Goal: Navigation & Orientation: Find specific page/section

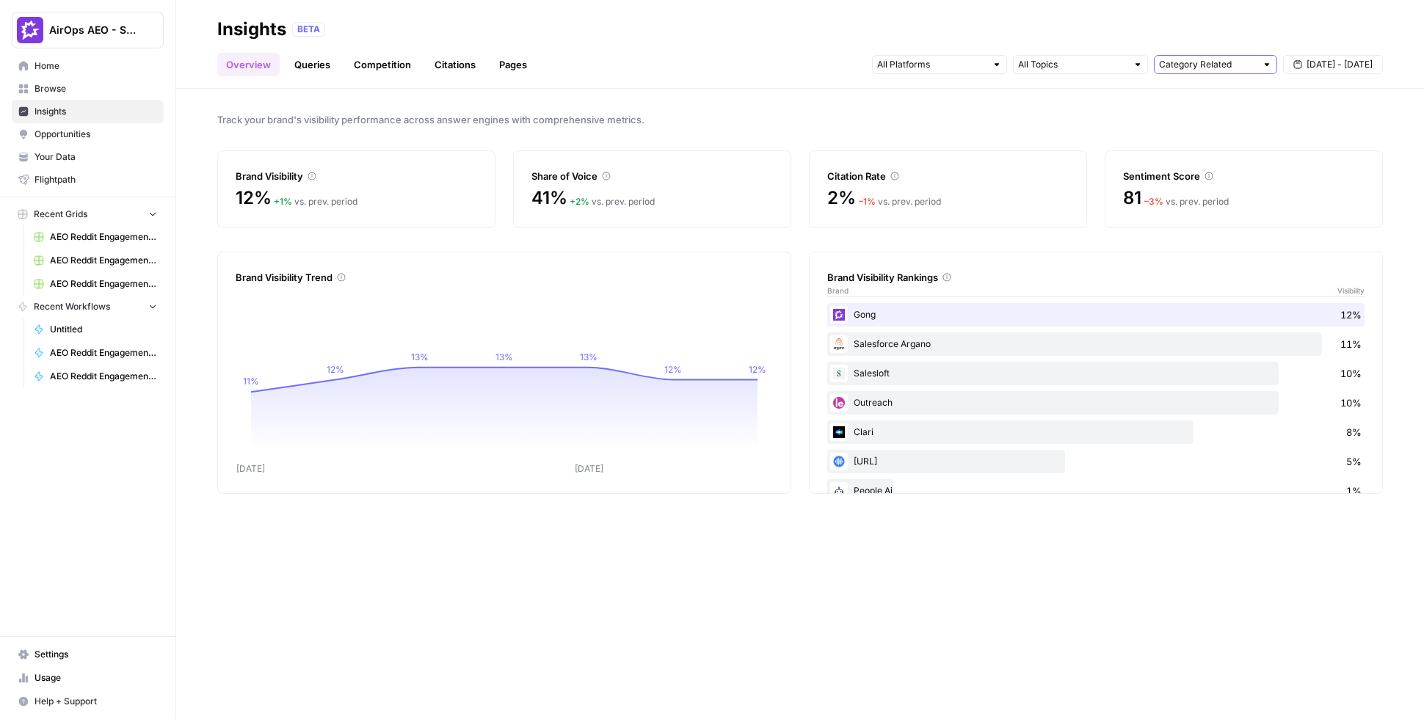
click at [1234, 65] on input "text" at bounding box center [1207, 64] width 97 height 15
click at [1223, 117] on span "Brand Related" at bounding box center [1212, 117] width 92 height 15
type input "Brand Related"
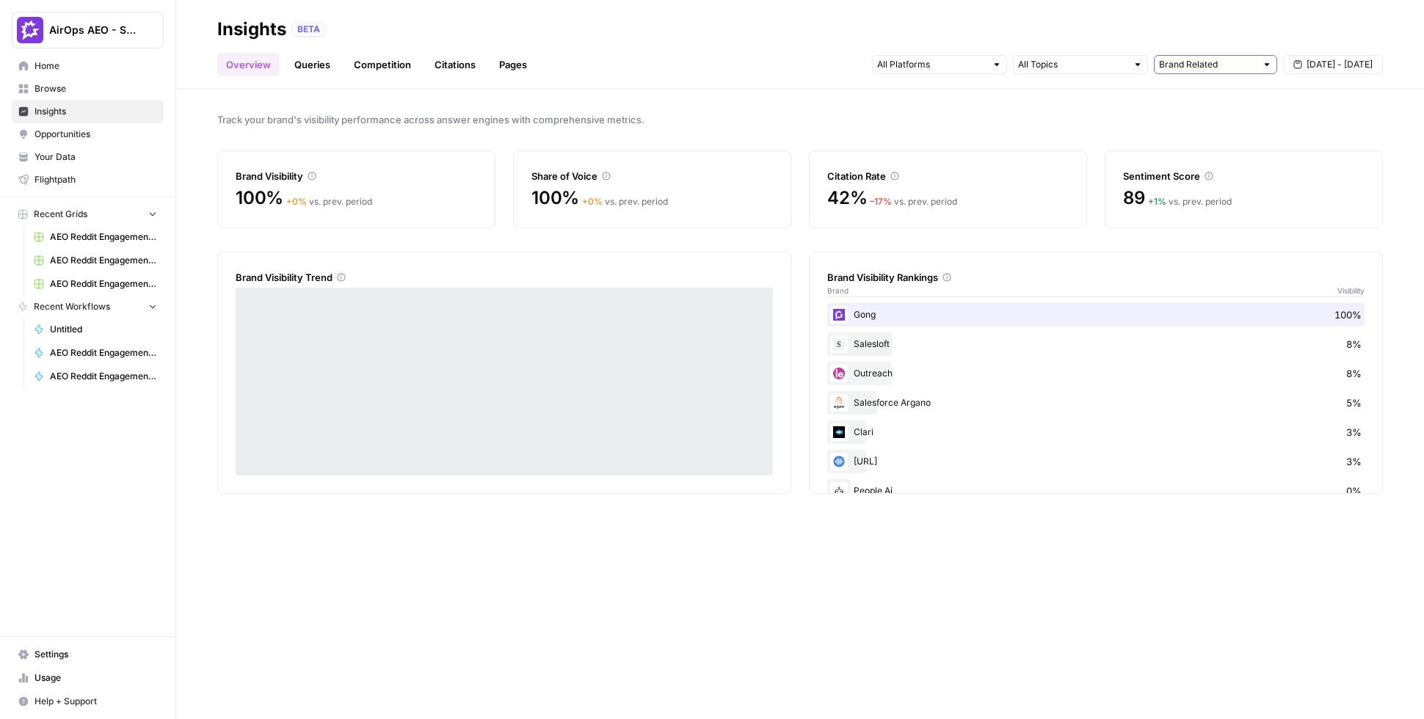
click at [1212, 64] on input "text" at bounding box center [1207, 64] width 97 height 15
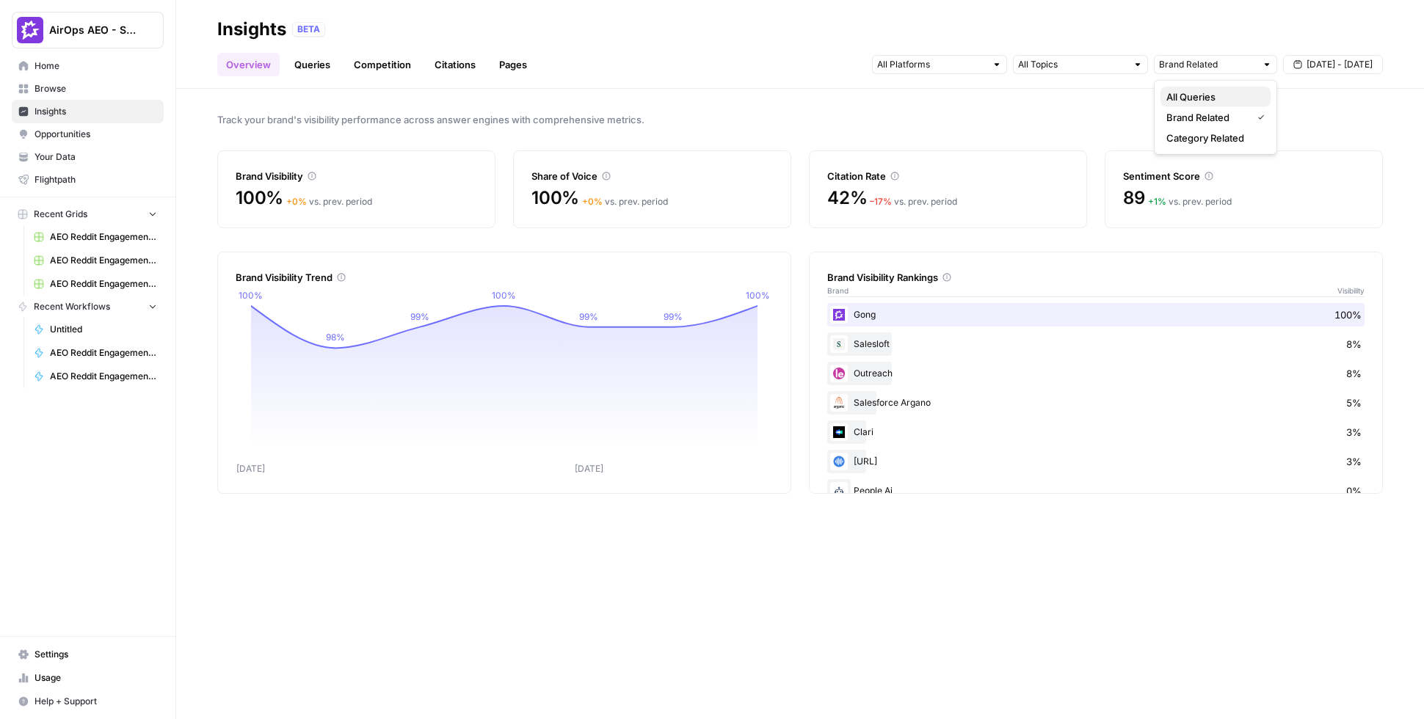
click at [1205, 87] on button "All Queries" at bounding box center [1215, 97] width 110 height 21
type input "All Queries"
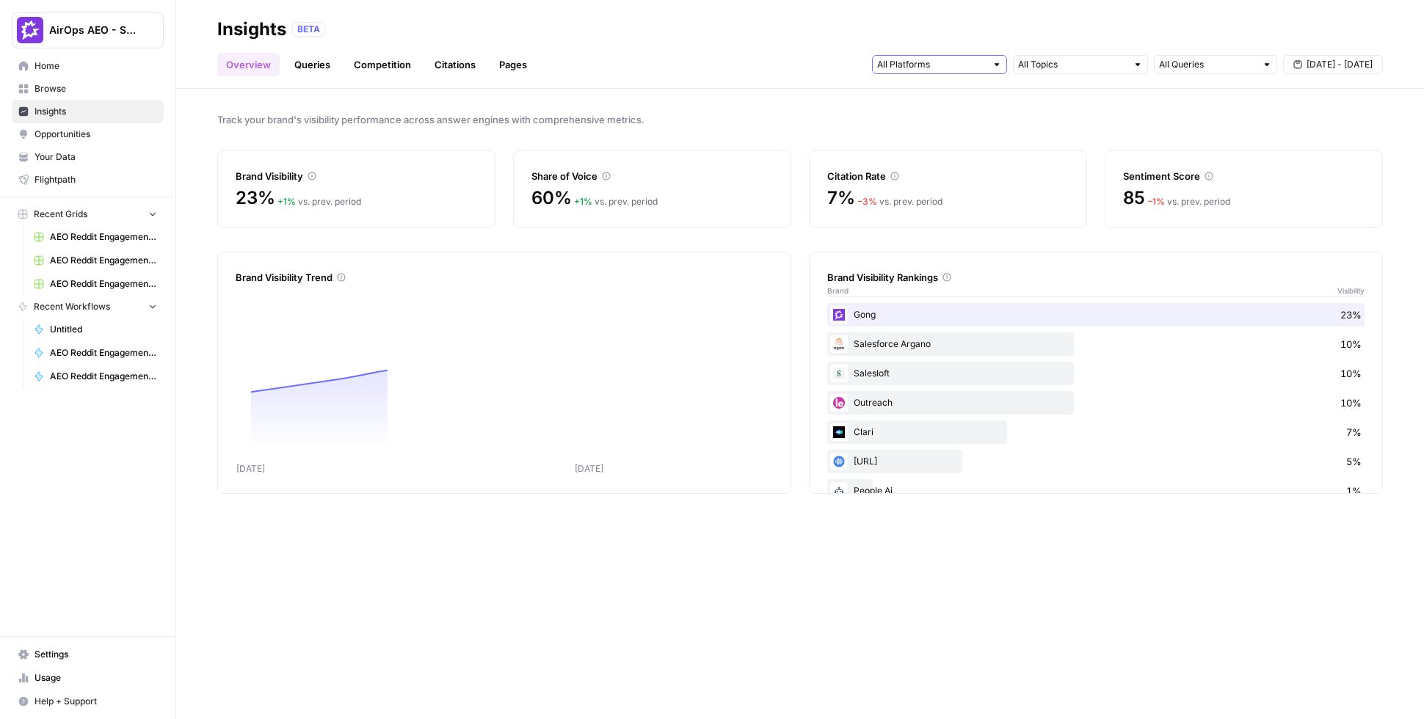
click at [936, 66] on input "text" at bounding box center [931, 64] width 109 height 15
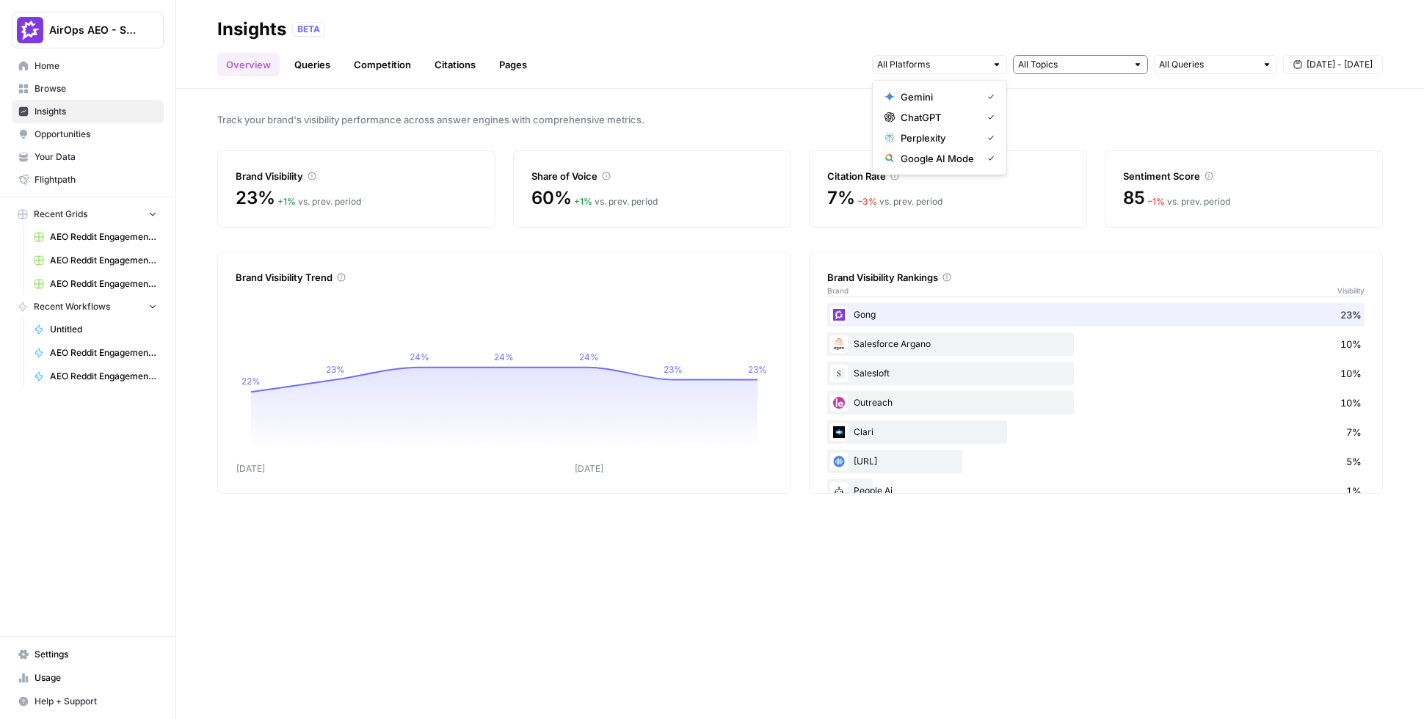
click at [1091, 61] on input "text" at bounding box center [1072, 64] width 109 height 15
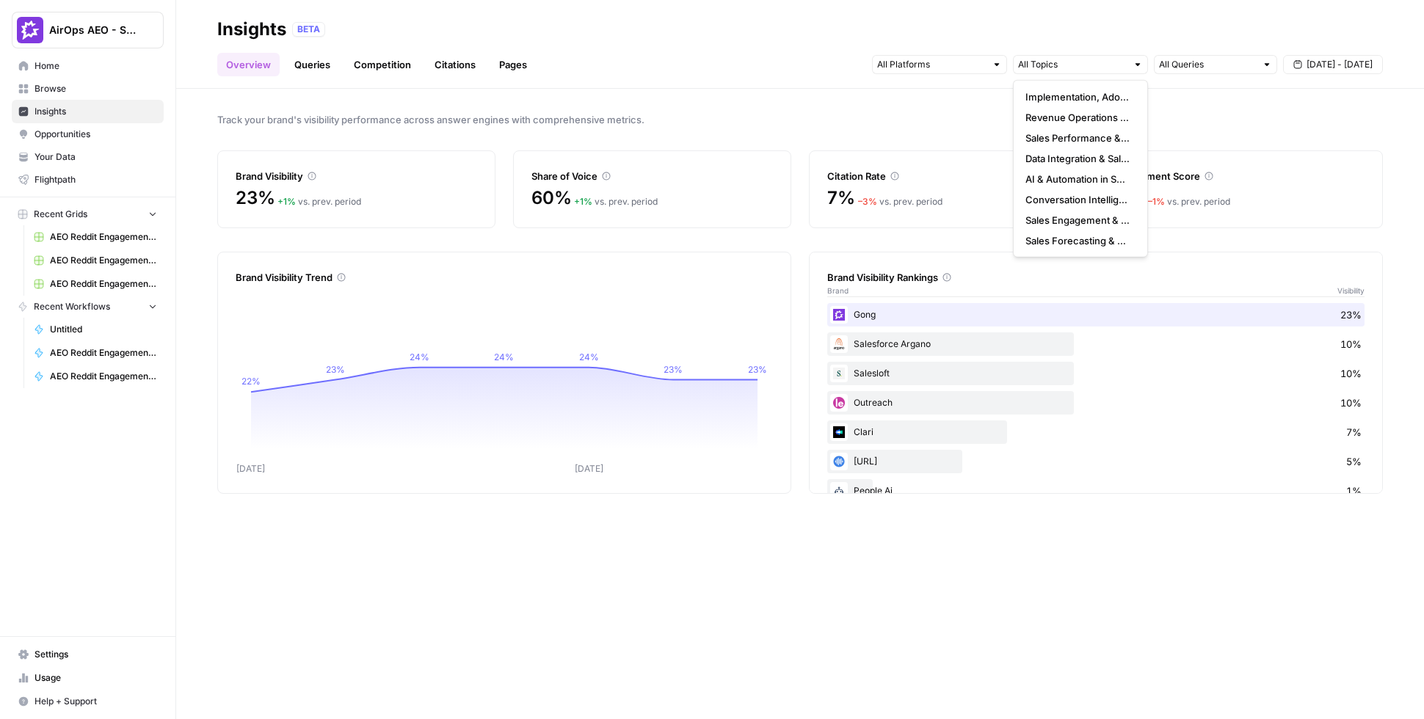
click at [1324, 71] on button "[DATE] - [DATE]" at bounding box center [1333, 64] width 100 height 19
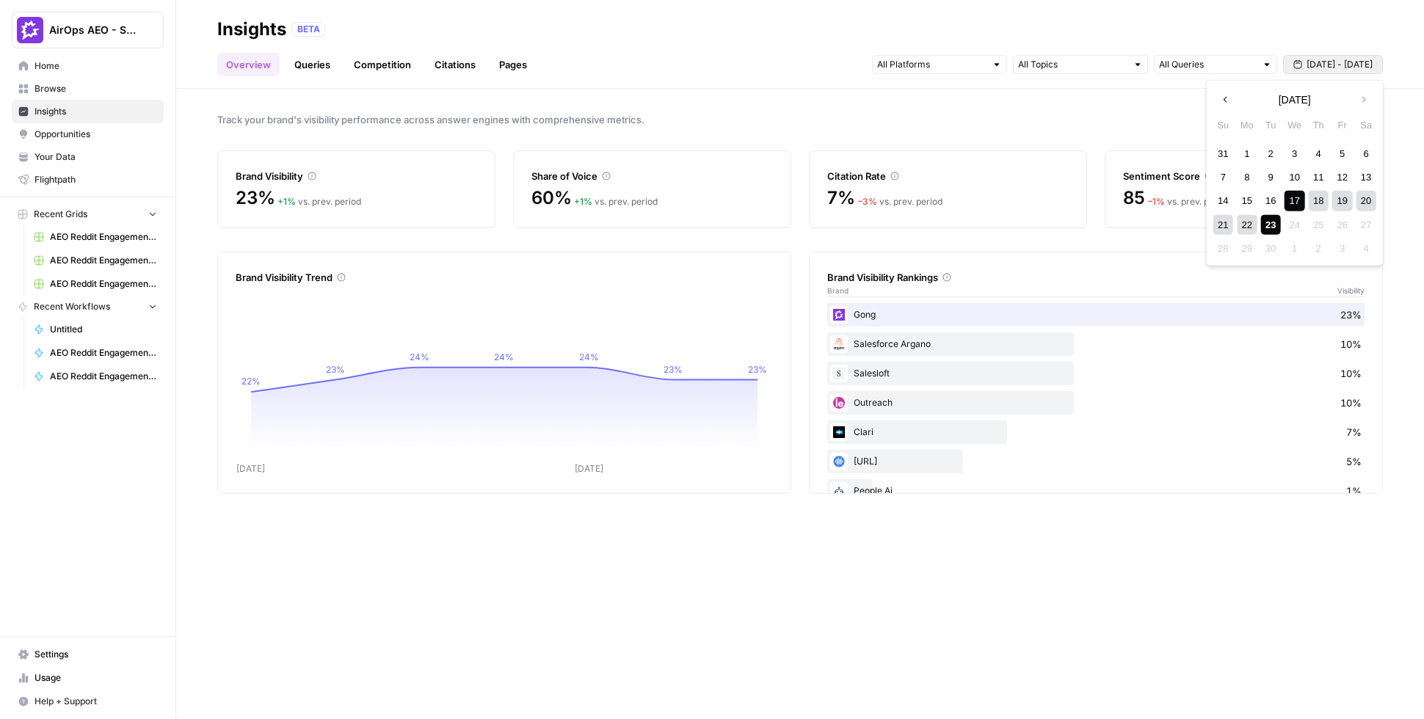
click at [316, 67] on link "Queries" at bounding box center [312, 64] width 54 height 23
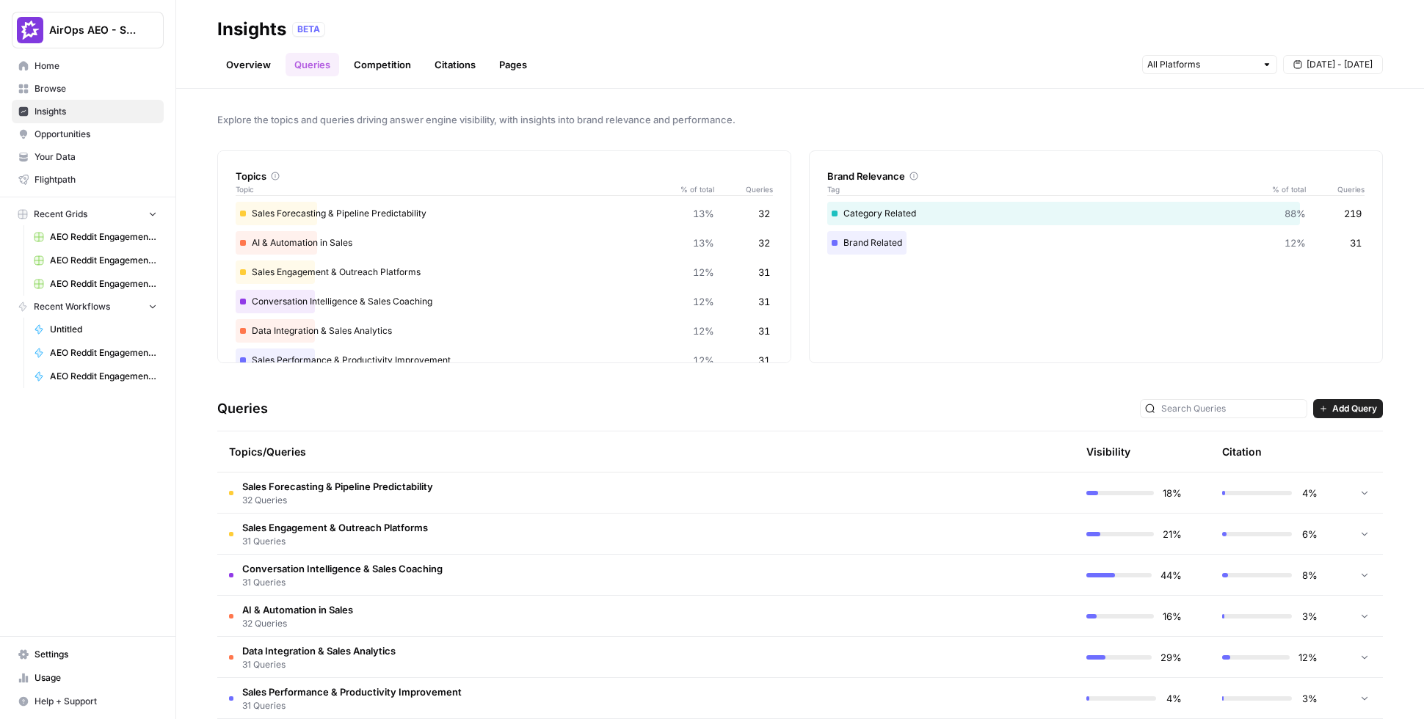
click at [87, 160] on span "Your Data" at bounding box center [95, 156] width 123 height 13
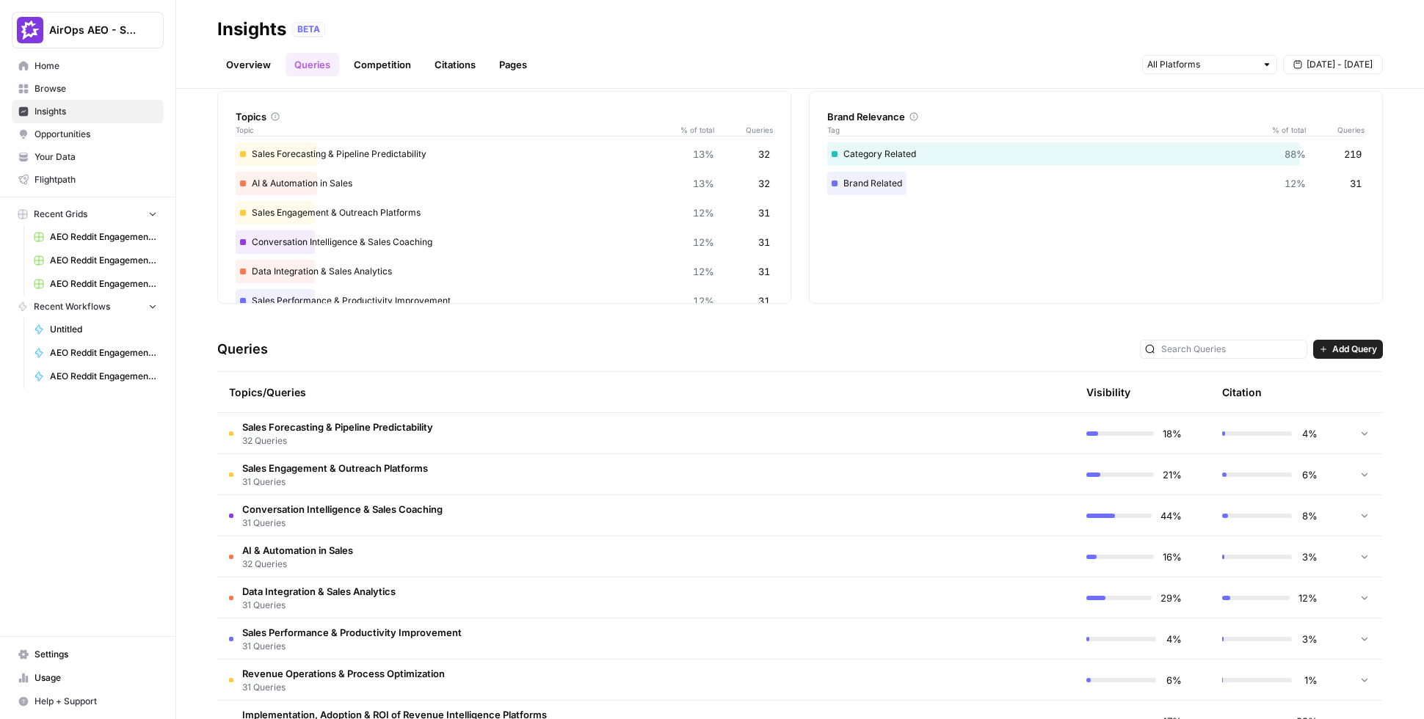
click at [1359, 426] on div at bounding box center [1364, 433] width 13 height 40
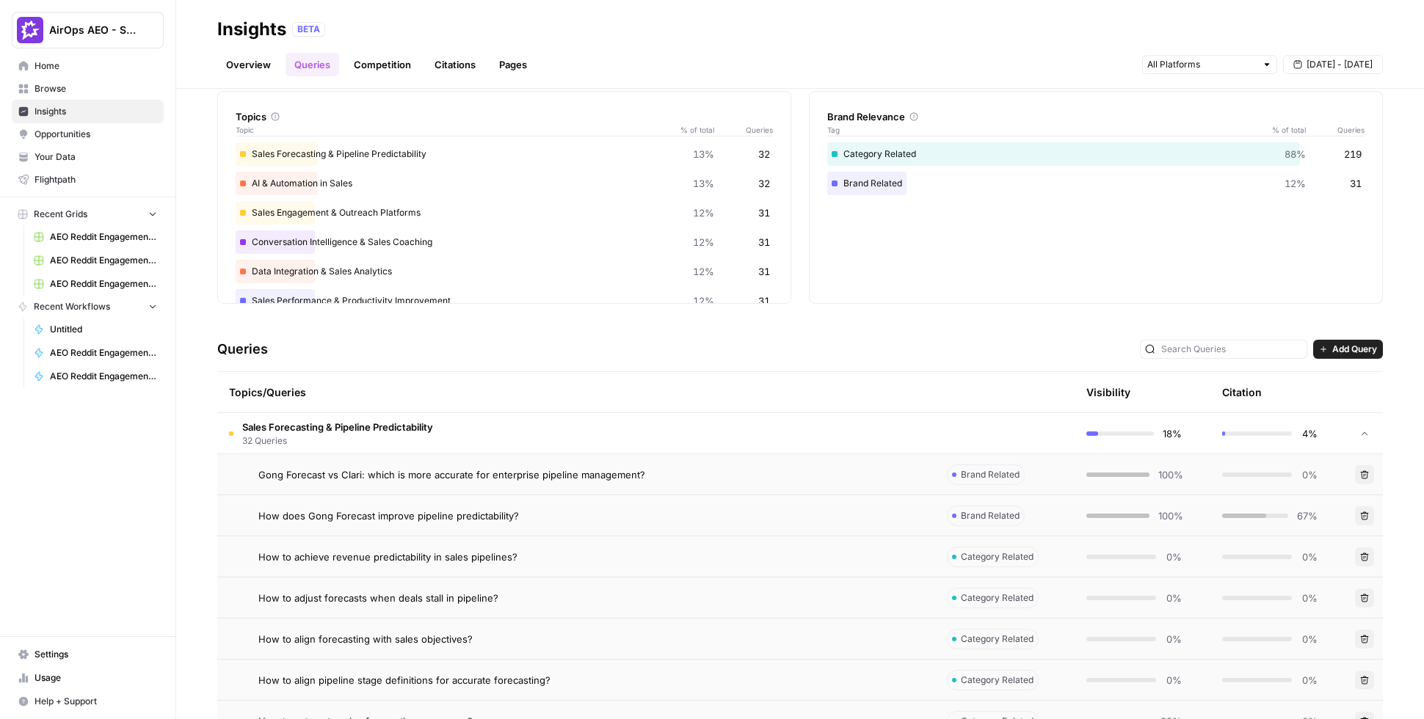
click at [515, 428] on td "Sales Forecasting & Pipeline Predictability 32 Queries" at bounding box center [576, 433] width 718 height 40
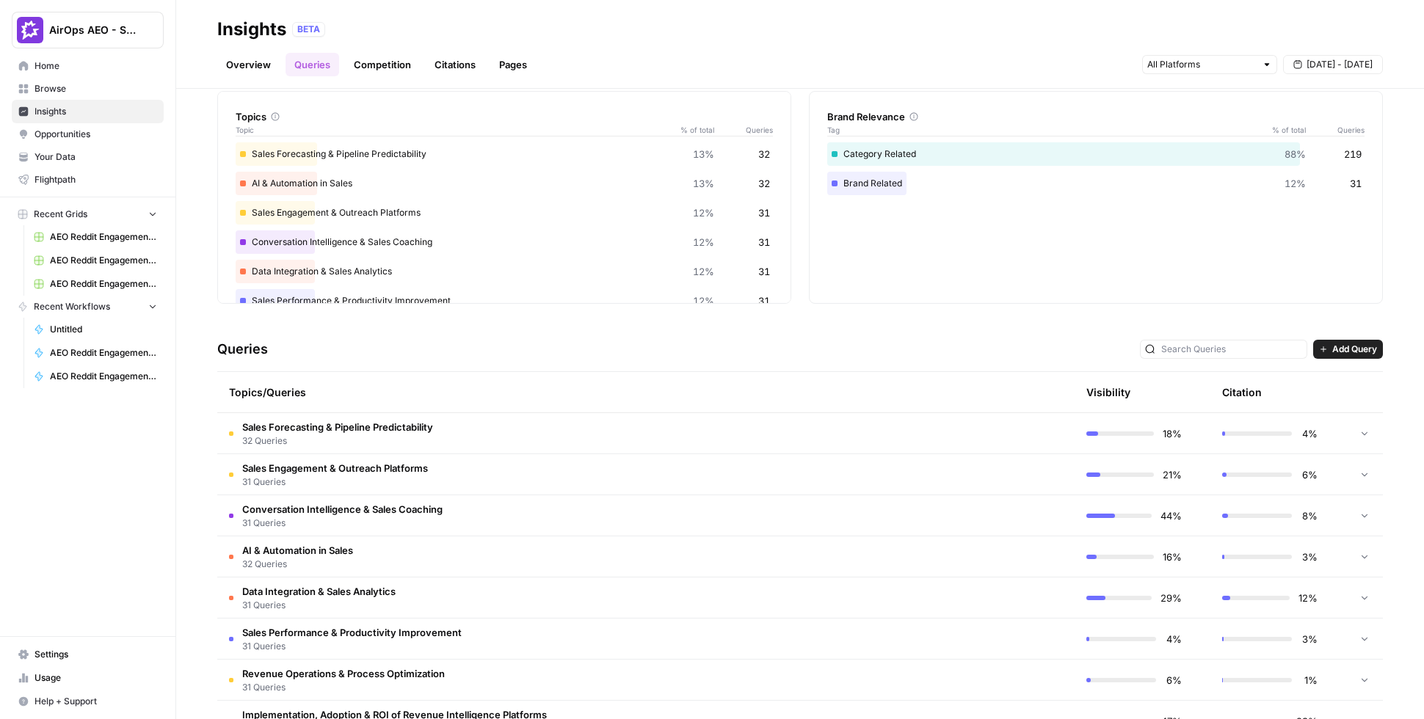
scroll to position [0, 0]
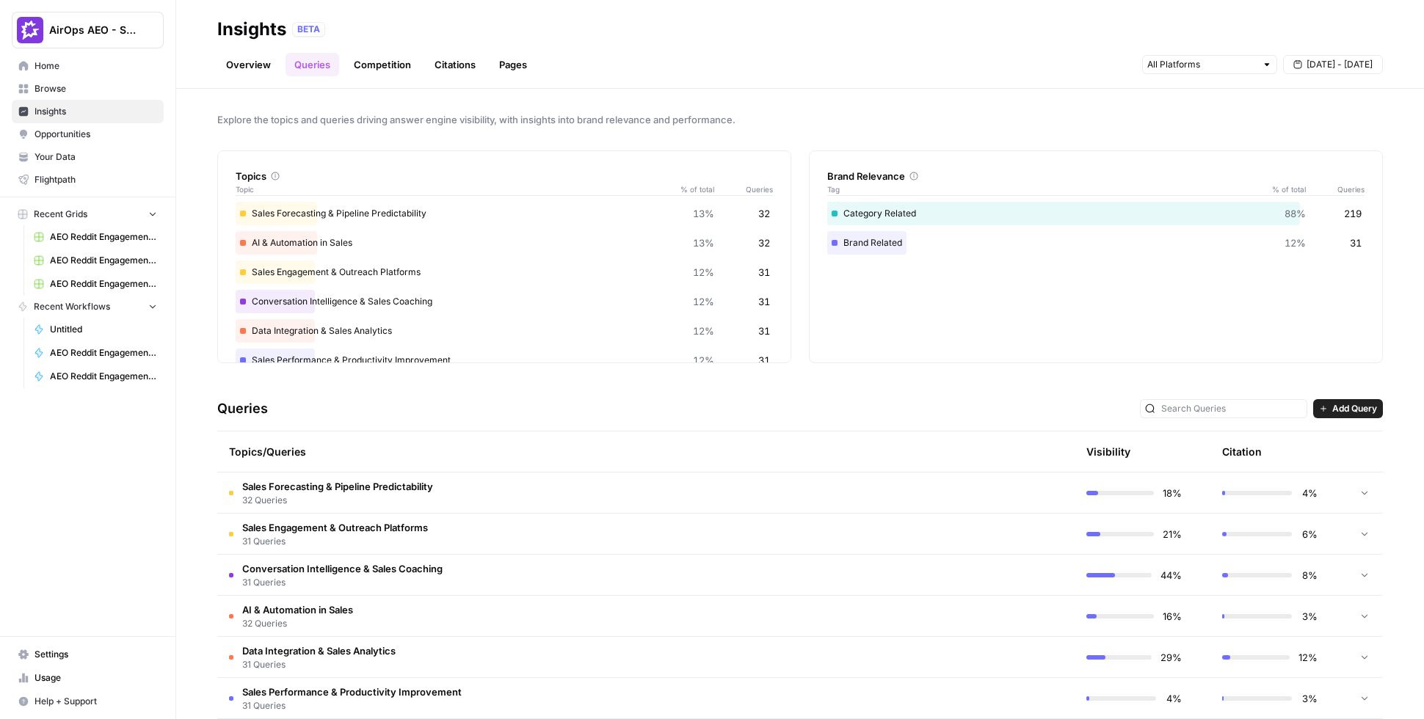
click at [454, 73] on link "Citations" at bounding box center [455, 64] width 59 height 23
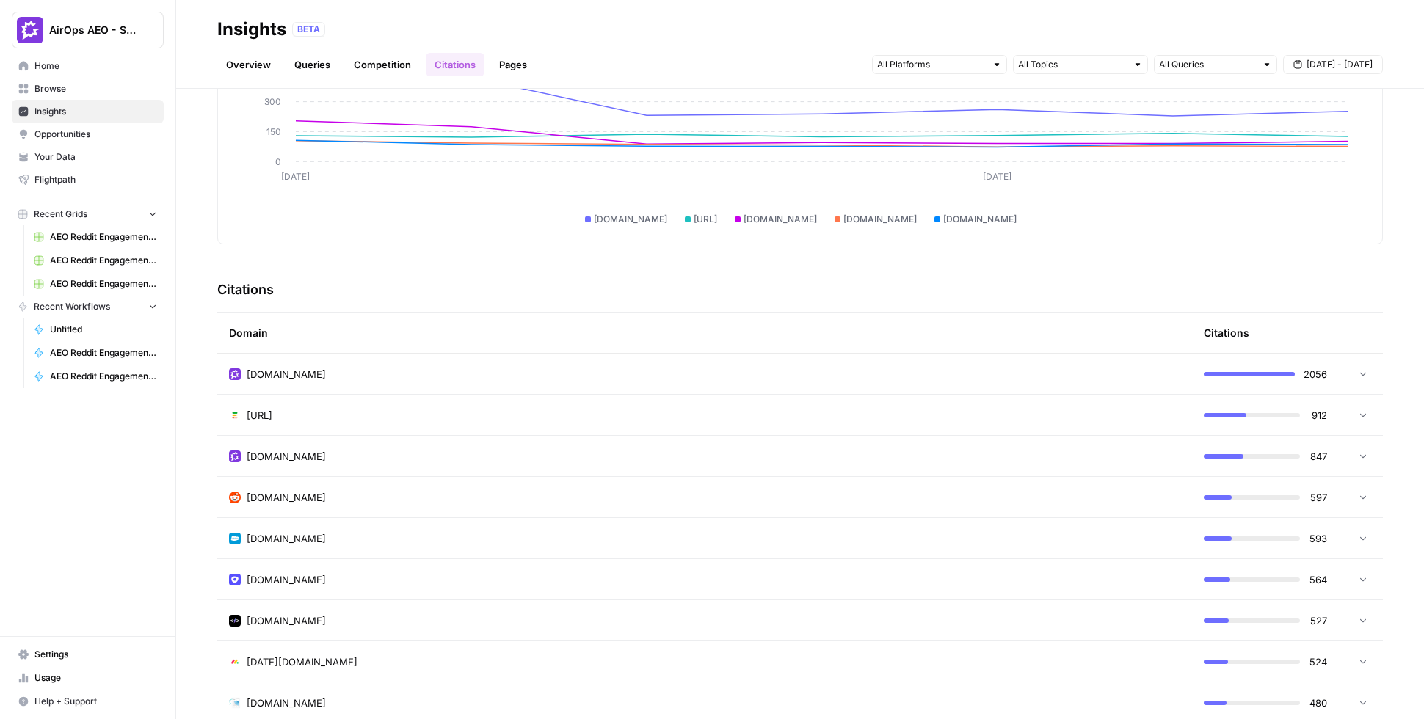
scroll to position [167, 0]
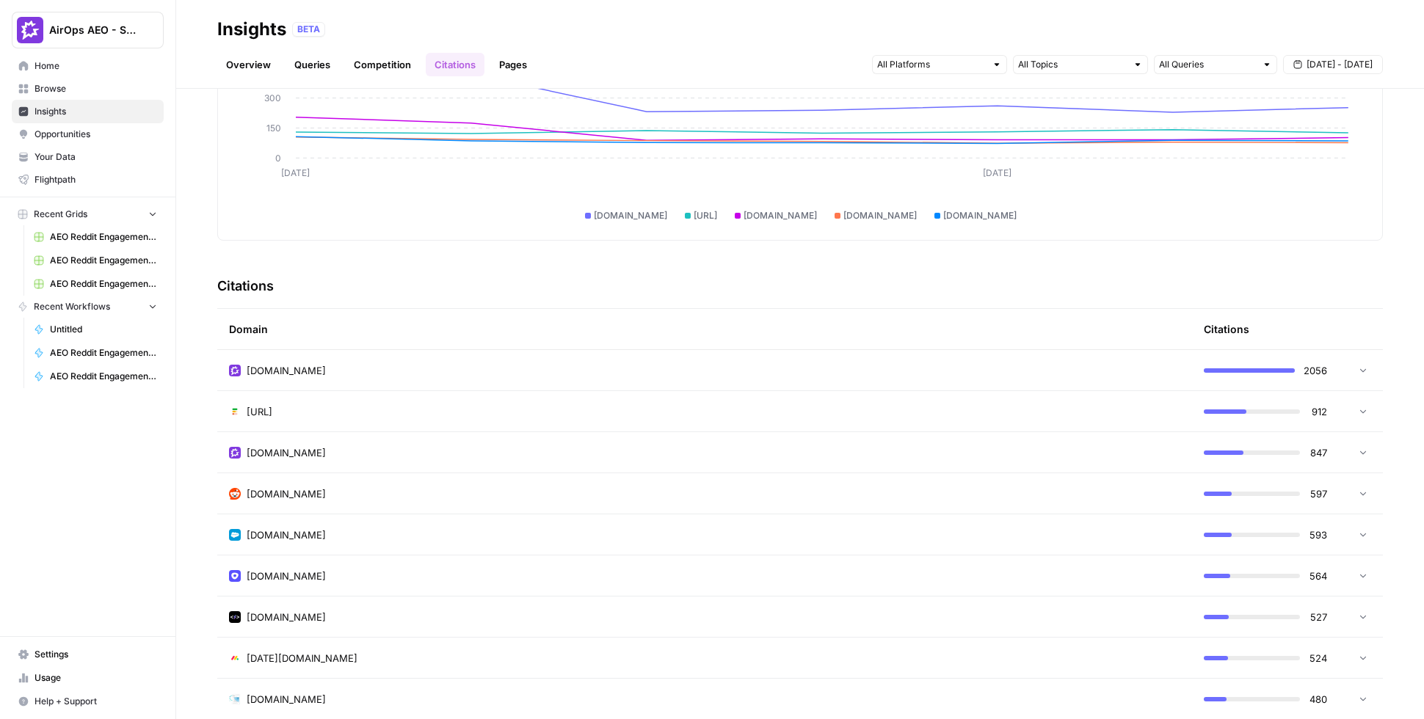
click at [93, 133] on span "Opportunities" at bounding box center [95, 134] width 123 height 13
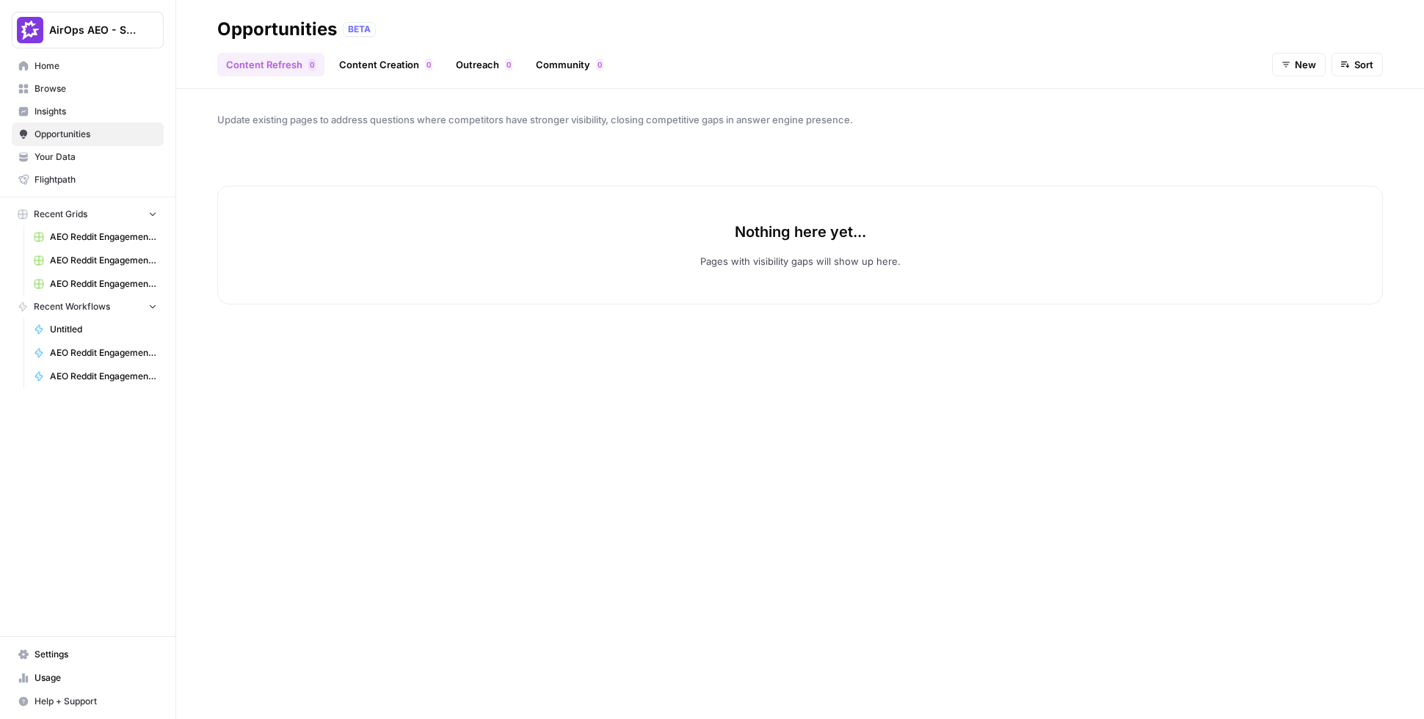
click at [1290, 62] on icon "button" at bounding box center [1285, 64] width 9 height 9
click at [1292, 95] on span "All" at bounding box center [1312, 99] width 52 height 15
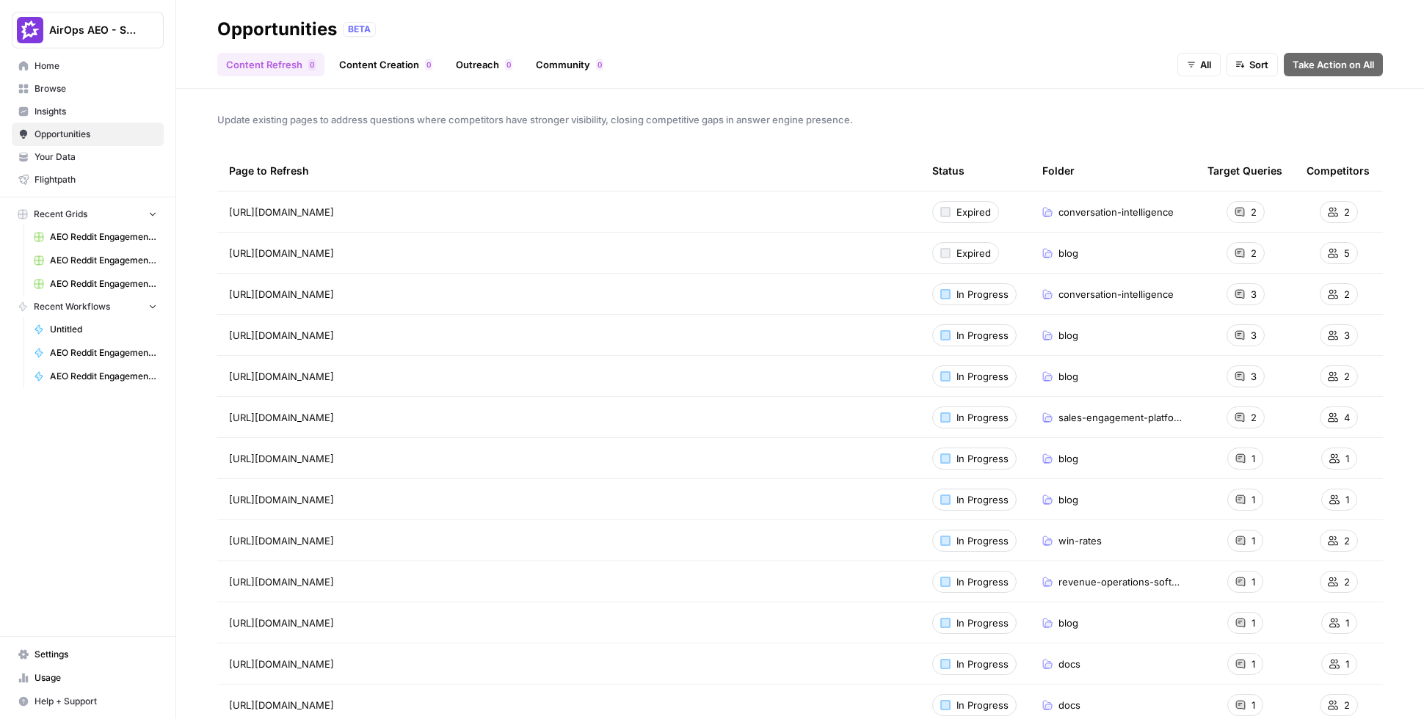
click at [572, 60] on link "Community 0" at bounding box center [569, 64] width 85 height 23
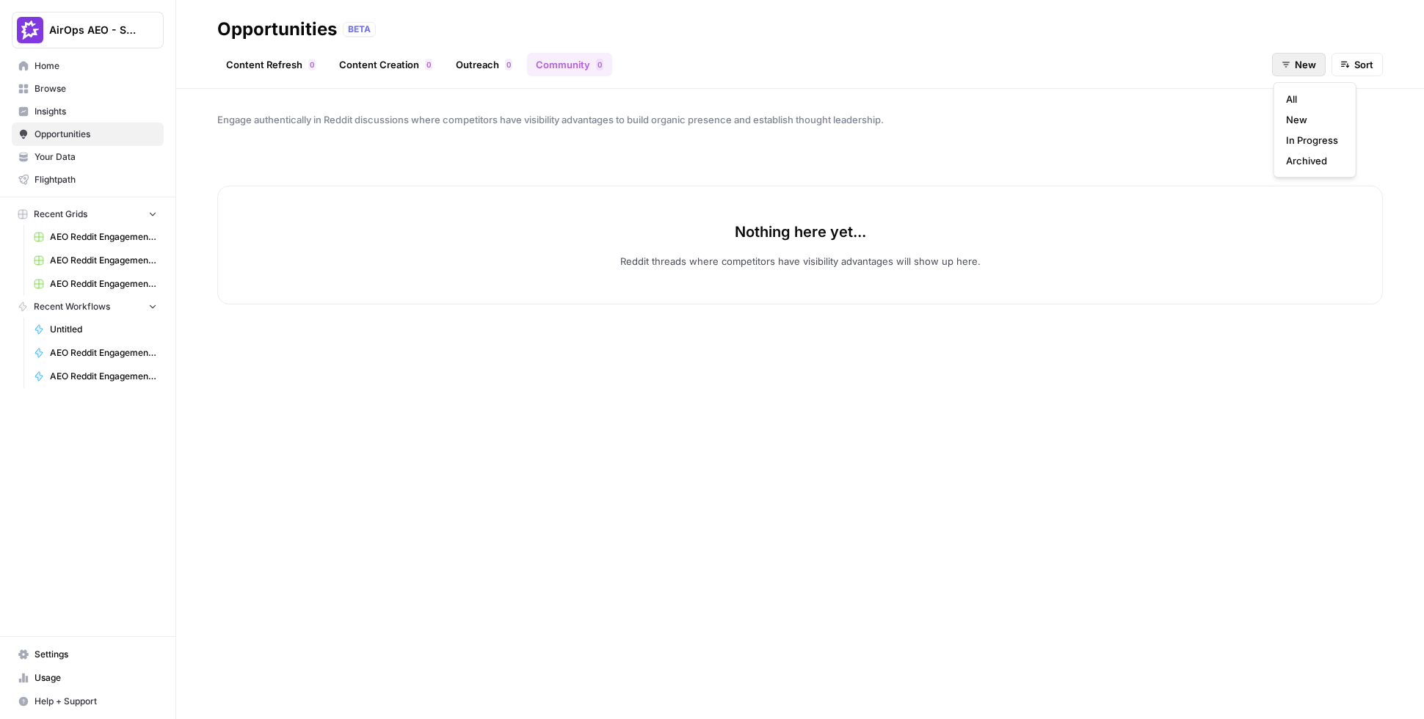
click at [1284, 64] on icon "button" at bounding box center [1285, 64] width 9 height 9
click at [1295, 97] on span "All" at bounding box center [1312, 99] width 52 height 15
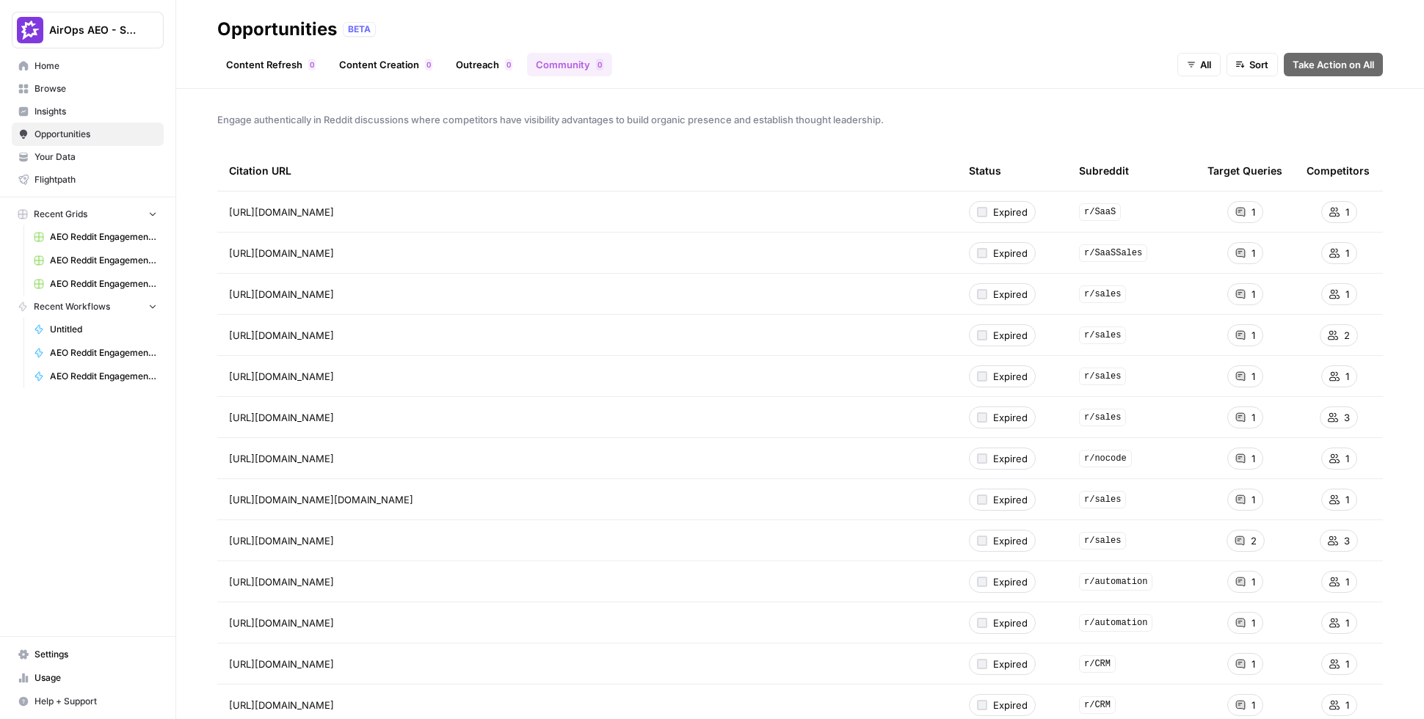
click at [465, 60] on link "Outreach 0" at bounding box center [484, 64] width 74 height 23
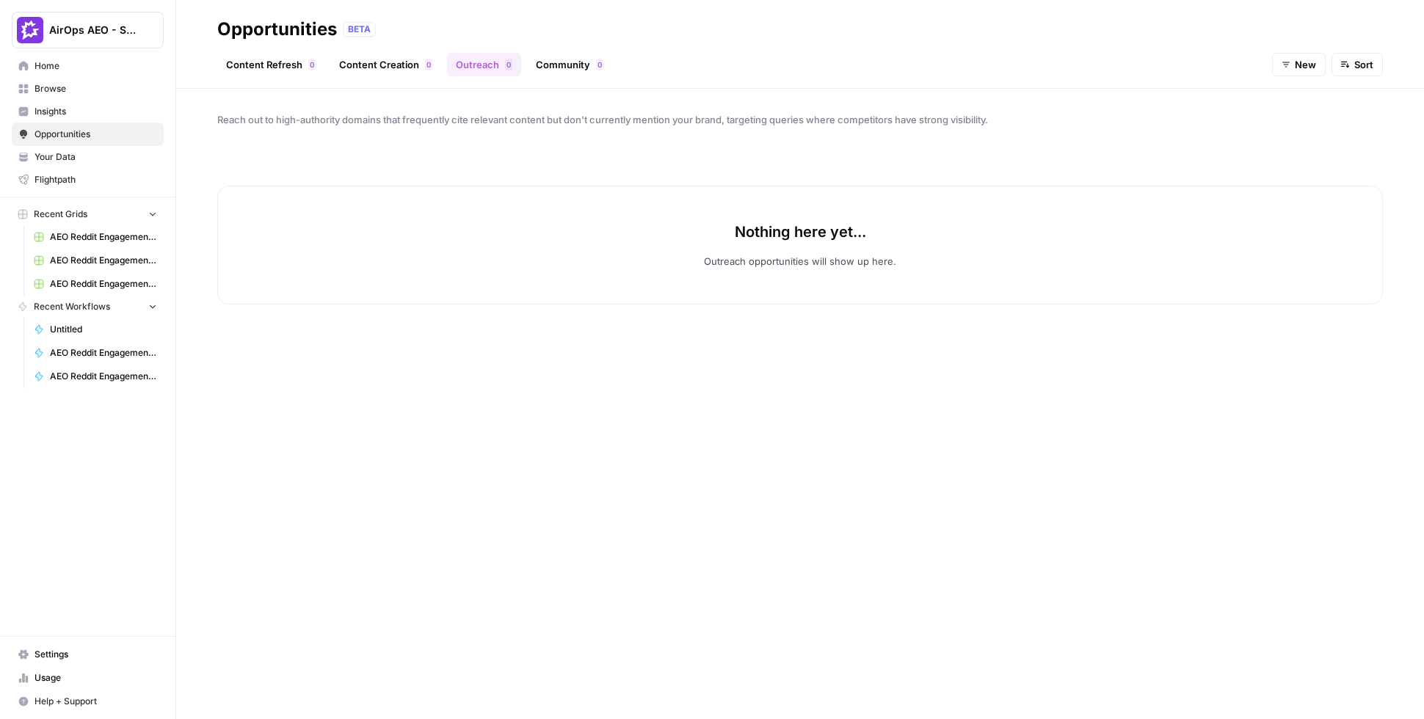
click at [1288, 62] on icon "button" at bounding box center [1285, 64] width 9 height 9
click at [1297, 119] on span "New" at bounding box center [1312, 119] width 52 height 15
click at [1293, 67] on button "New" at bounding box center [1299, 64] width 54 height 23
click at [1295, 106] on span "All" at bounding box center [1312, 99] width 52 height 15
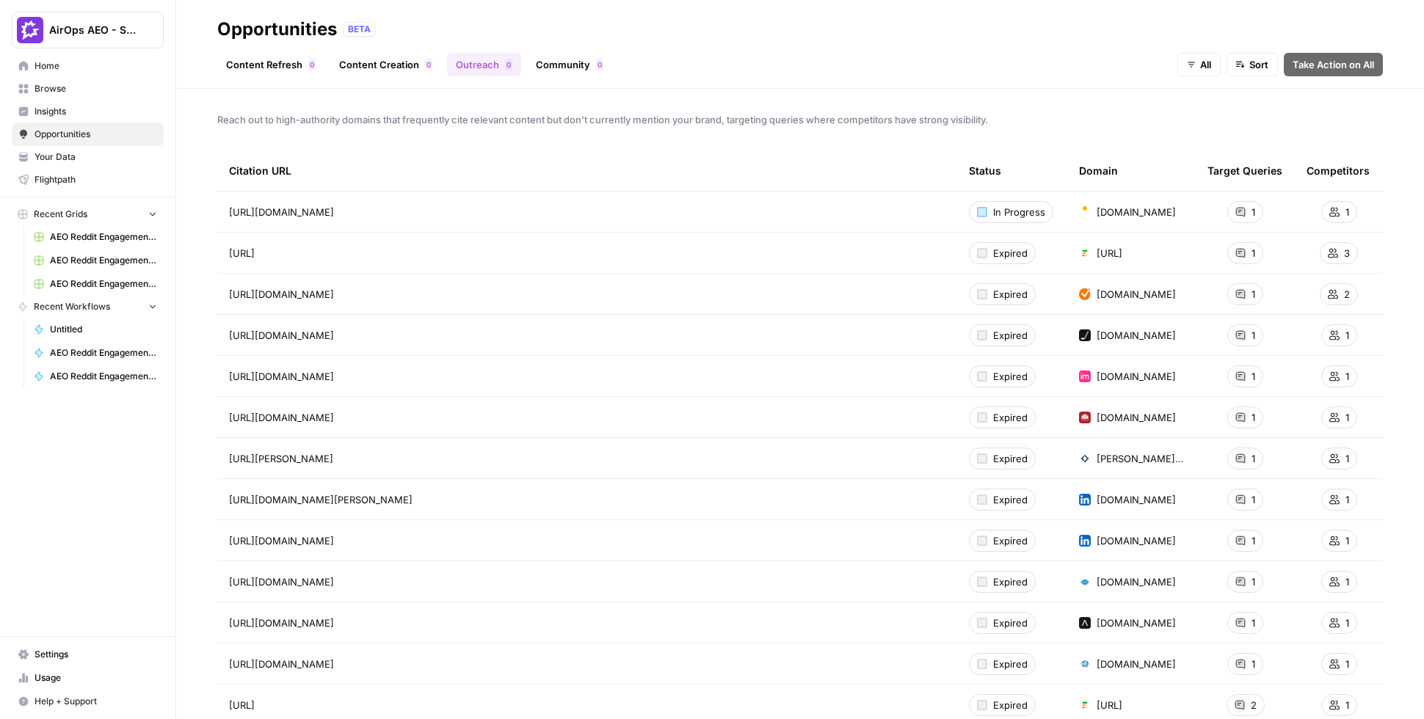
click at [292, 64] on link "Content Refresh 0" at bounding box center [270, 64] width 107 height 23
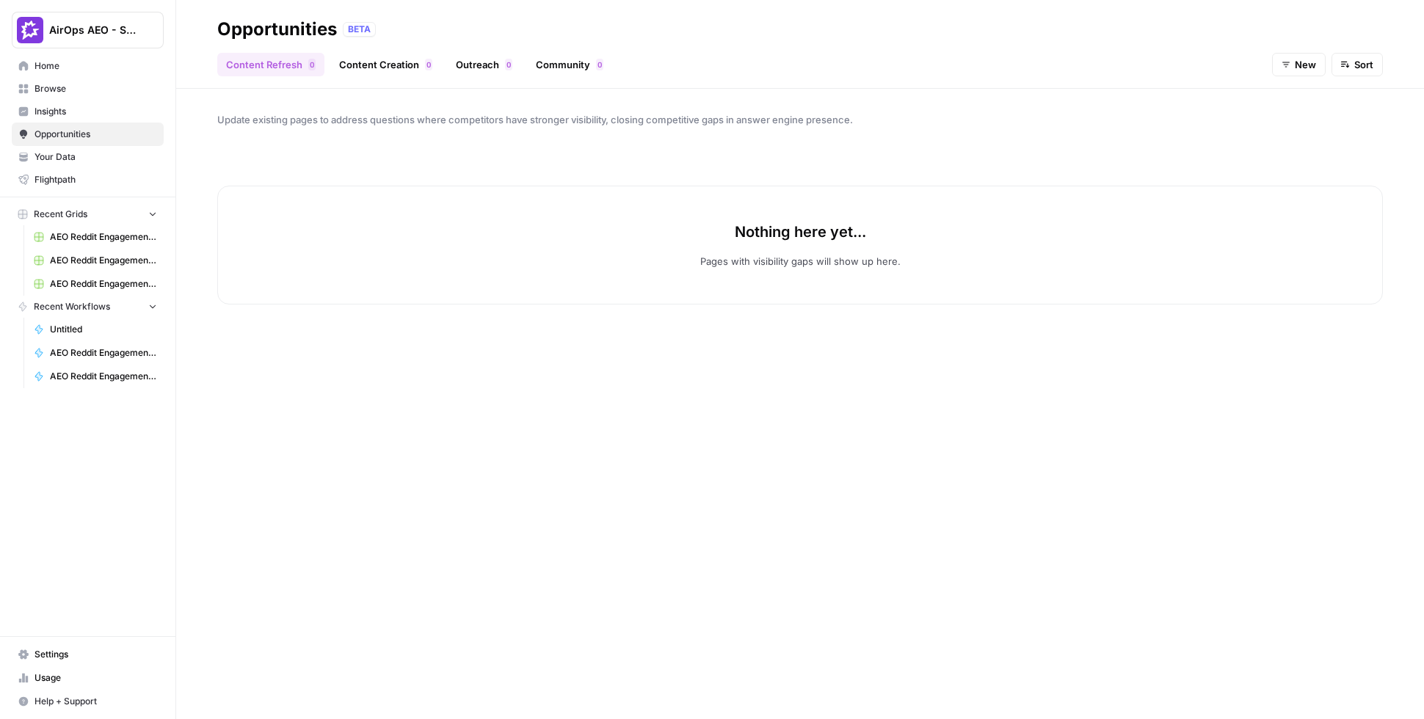
click at [1281, 73] on button "New" at bounding box center [1299, 64] width 54 height 23
drag, startPoint x: 1303, startPoint y: 113, endPoint x: 1303, endPoint y: 99, distance: 13.9
click at [1303, 99] on div "All New In Progress Archived" at bounding box center [1314, 129] width 83 height 95
click at [1303, 99] on span "All" at bounding box center [1312, 99] width 52 height 15
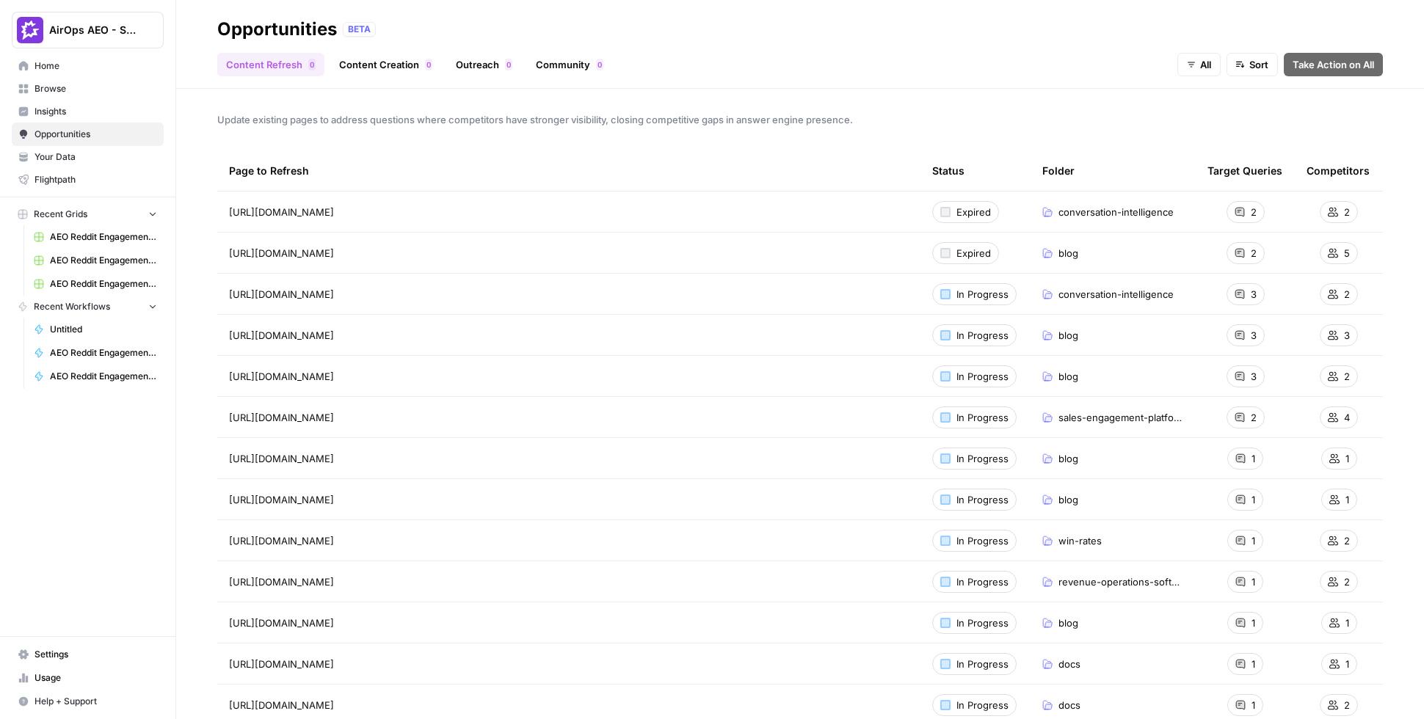
scroll to position [19, 0]
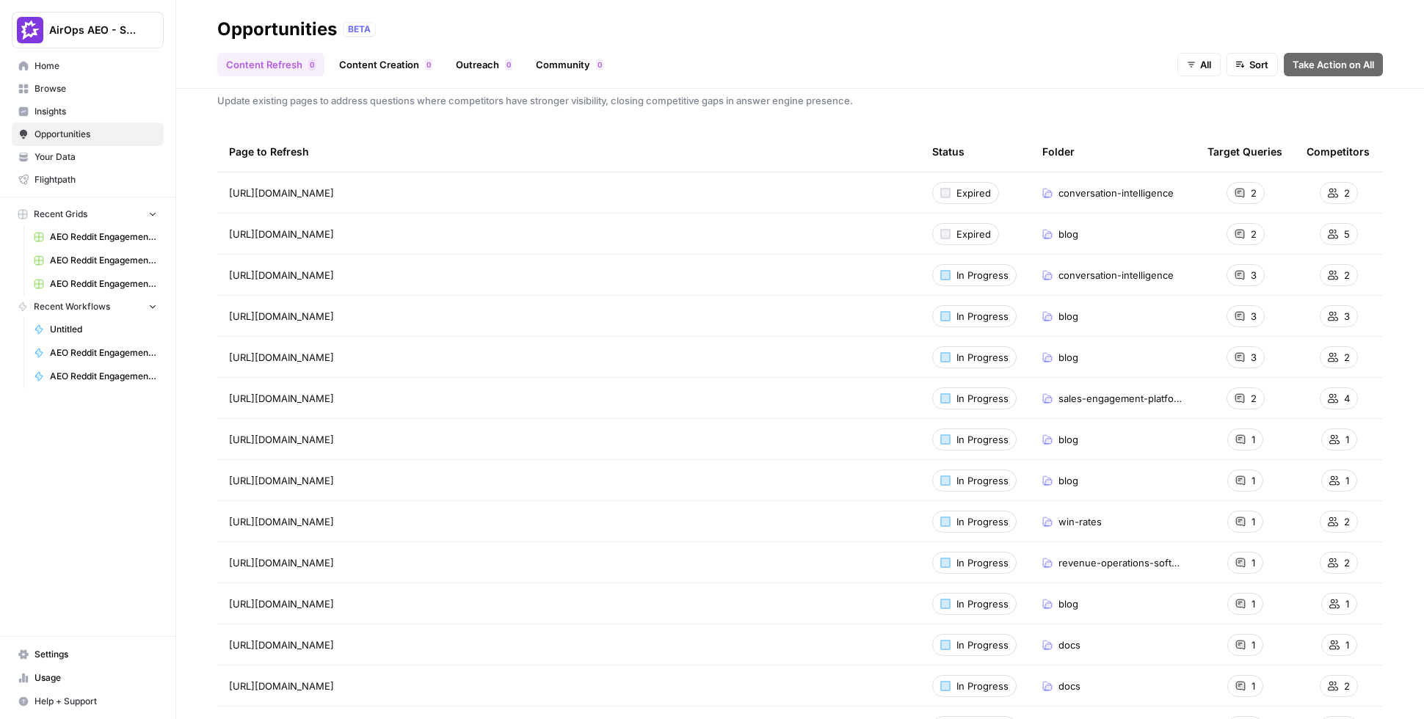
click at [382, 71] on link "Content Creation 0" at bounding box center [385, 64] width 111 height 23
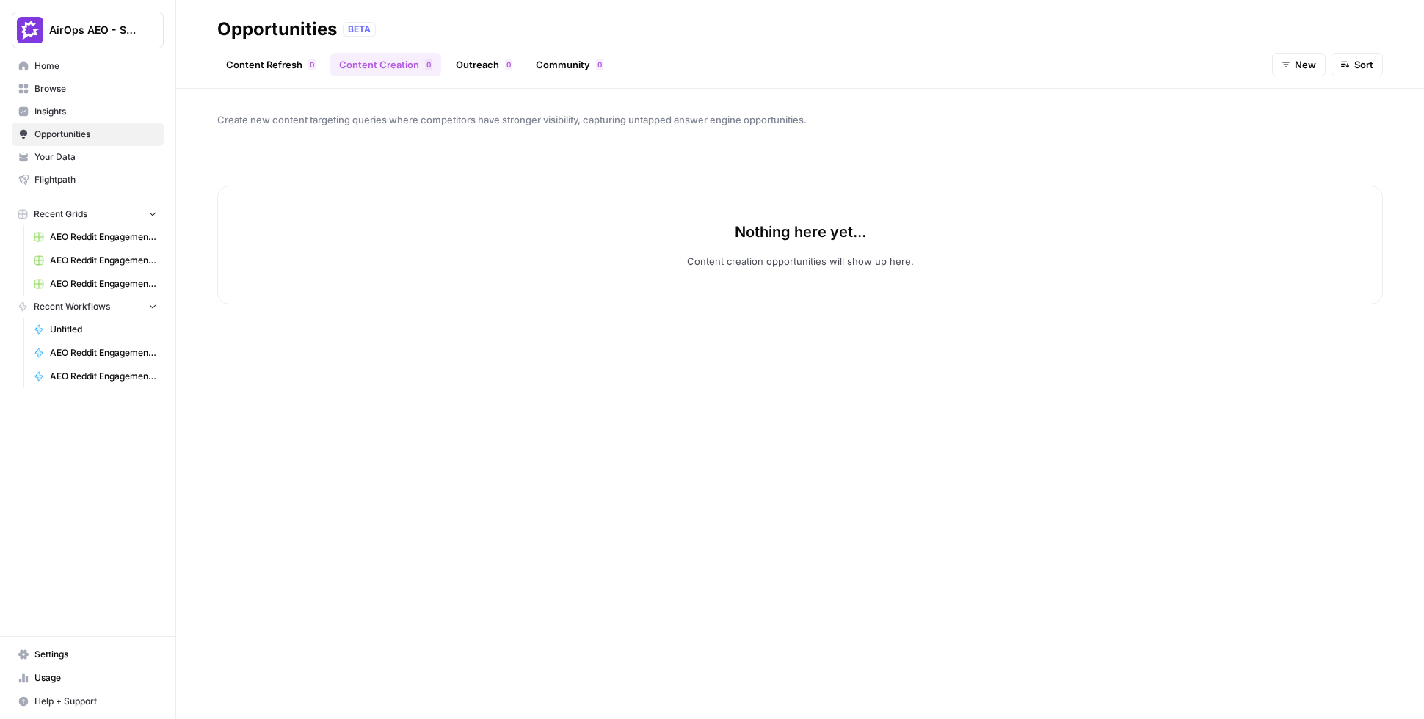
click at [1290, 61] on icon "button" at bounding box center [1285, 64] width 9 height 9
click at [1300, 98] on span "All" at bounding box center [1312, 99] width 52 height 15
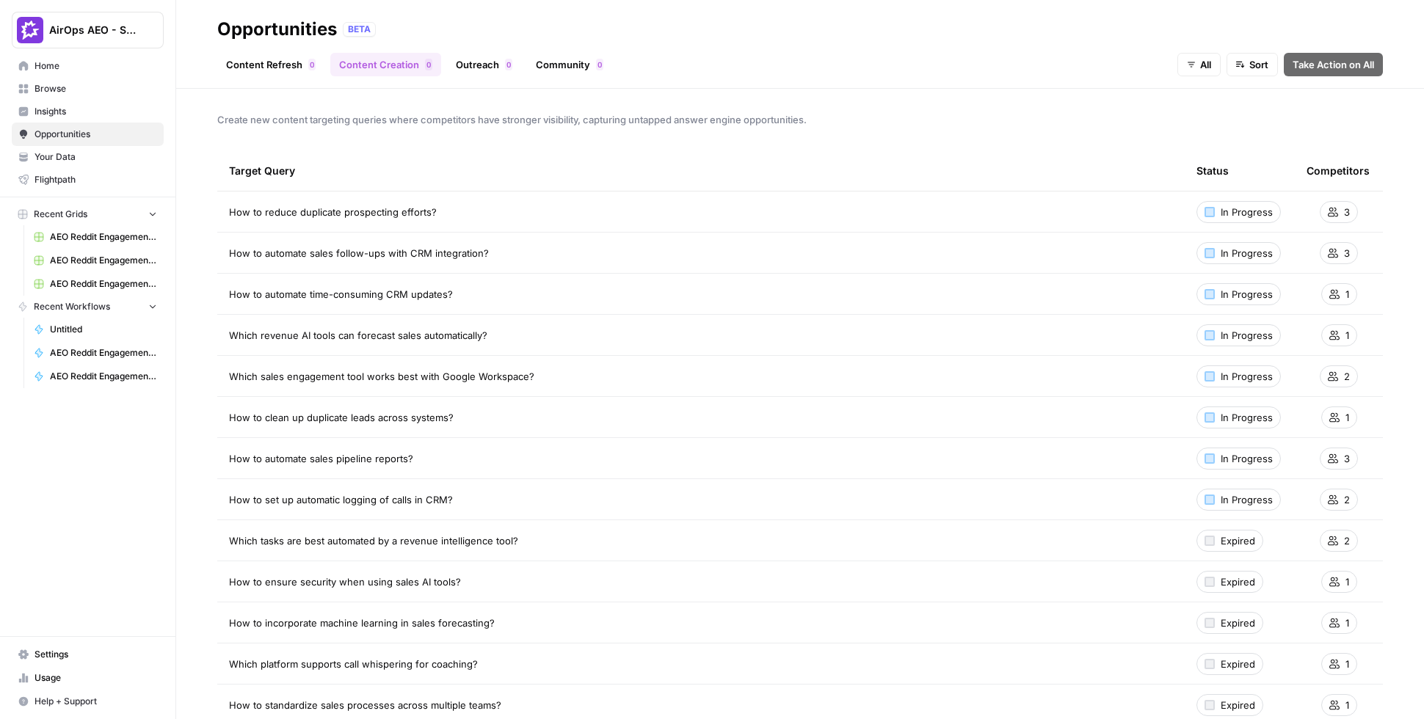
click at [57, 161] on span "Your Data" at bounding box center [95, 156] width 123 height 13
